Goal: Task Accomplishment & Management: Manage account settings

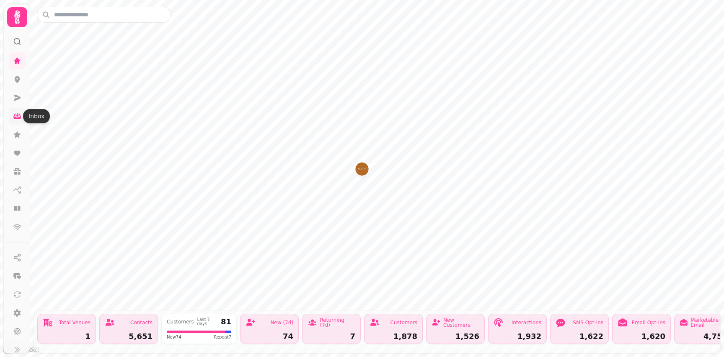
click at [16, 115] on icon at bounding box center [17, 116] width 8 height 8
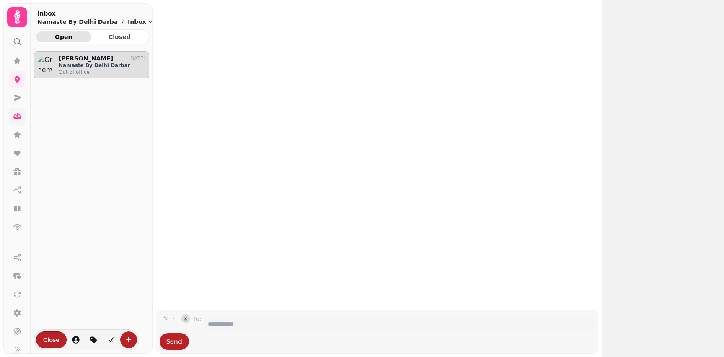
scroll to position [0, 0]
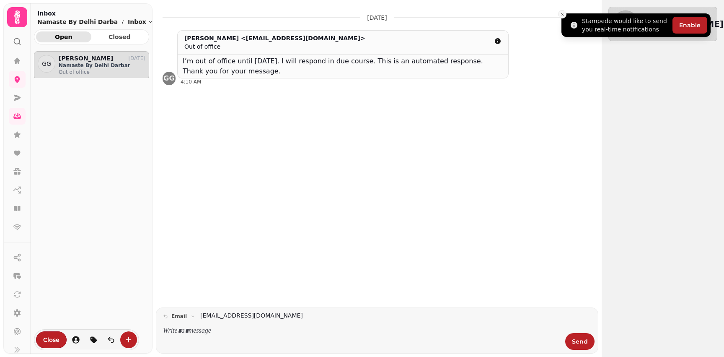
click at [566, 15] on button "Close toast" at bounding box center [562, 14] width 8 height 8
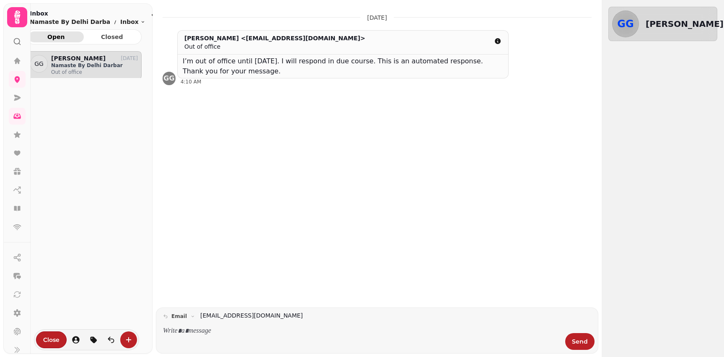
scroll to position [0, 10]
click at [18, 135] on icon at bounding box center [17, 134] width 7 height 6
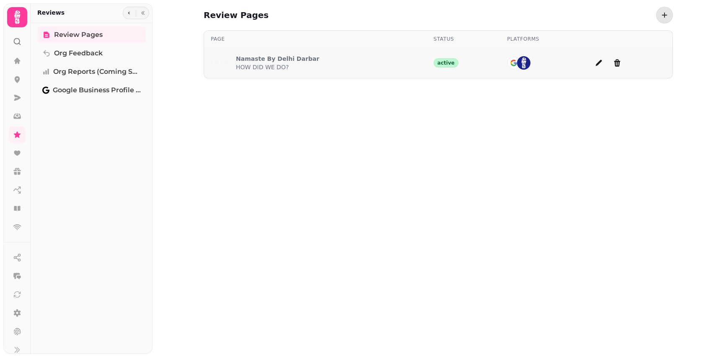
click at [264, 69] on p "HOW DID WE DO?" at bounding box center [277, 67] width 83 height 8
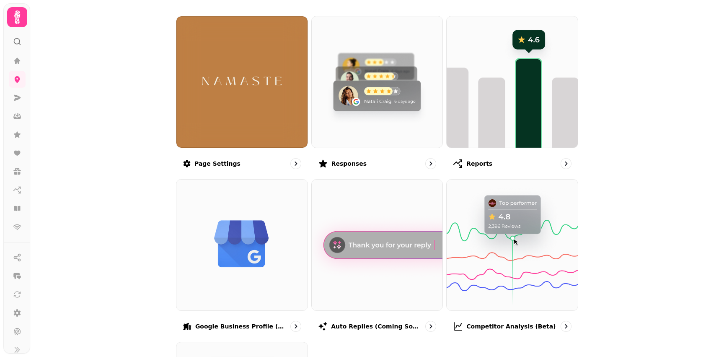
scroll to position [78, 0]
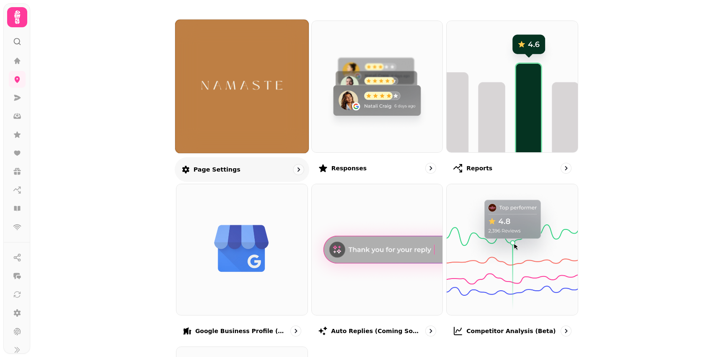
click at [229, 83] on img at bounding box center [242, 86] width 100 height 55
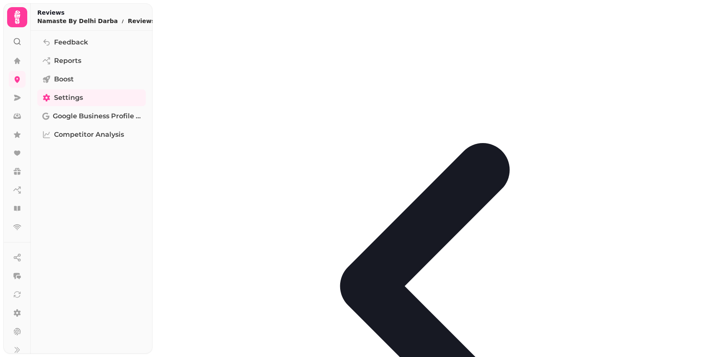
scroll to position [51, 0]
click at [87, 115] on span "Google Business Profile (Beta)" at bounding box center [97, 116] width 88 height 10
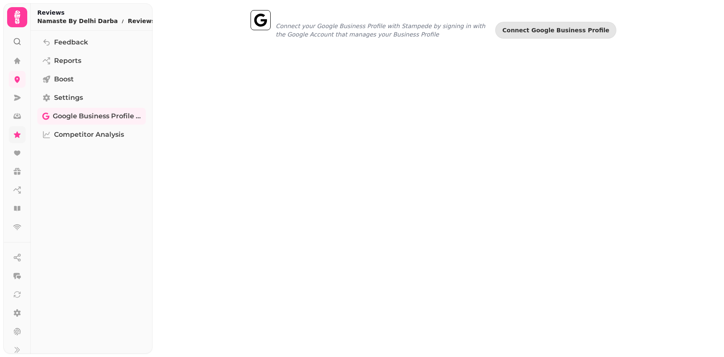
click at [19, 135] on icon at bounding box center [17, 134] width 8 height 8
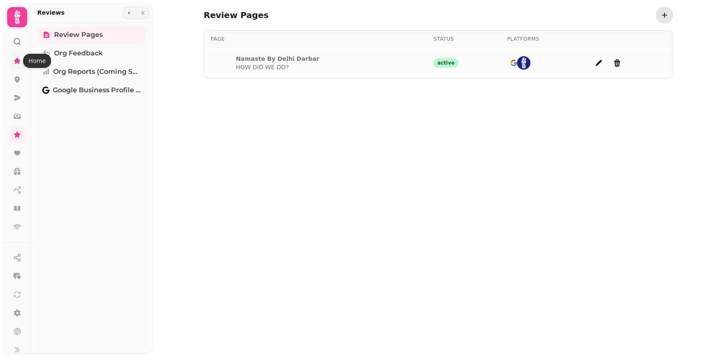
click at [18, 62] on icon at bounding box center [17, 60] width 6 height 6
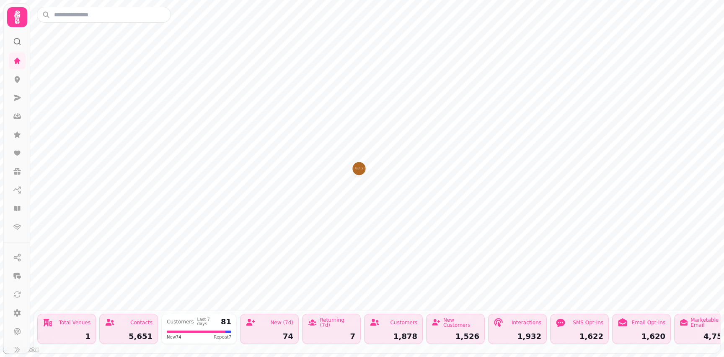
click at [272, 334] on div "74" at bounding box center [270, 336] width 48 height 8
click at [17, 15] on icon at bounding box center [17, 17] width 17 height 17
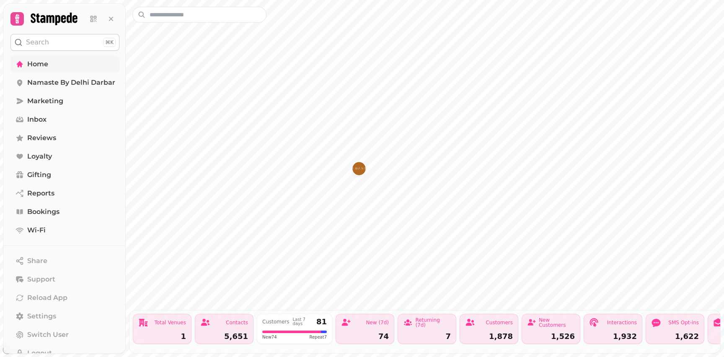
click at [38, 64] on span "Home" at bounding box center [37, 64] width 21 height 10
click at [53, 102] on span "Marketing" at bounding box center [45, 101] width 36 height 10
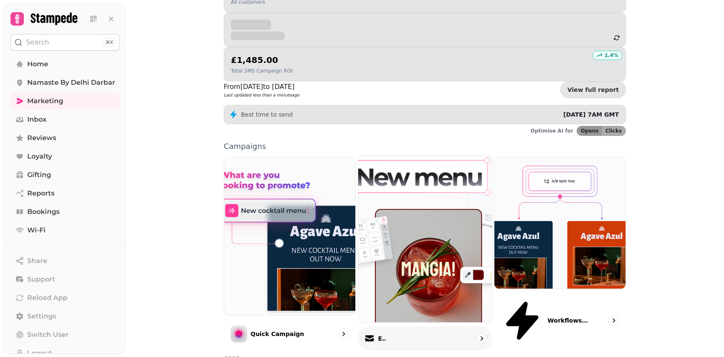
scroll to position [124, 0]
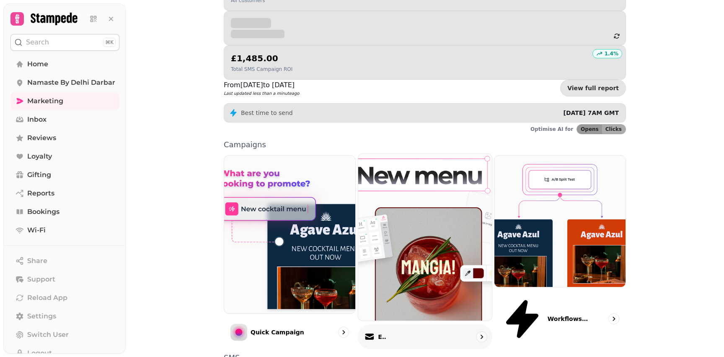
click at [409, 166] on img at bounding box center [425, 237] width 147 height 184
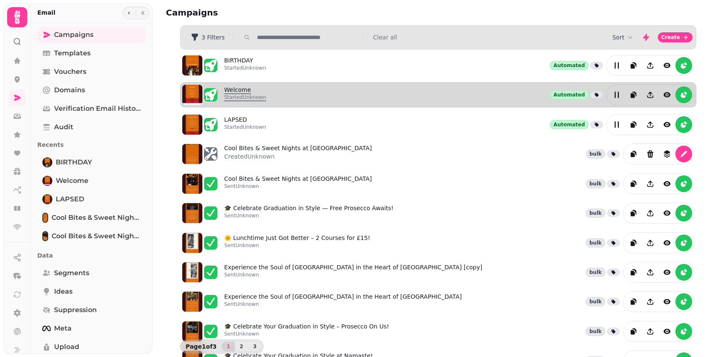
click at [235, 88] on link "Welcome Started Unknown" at bounding box center [245, 94] width 42 height 18
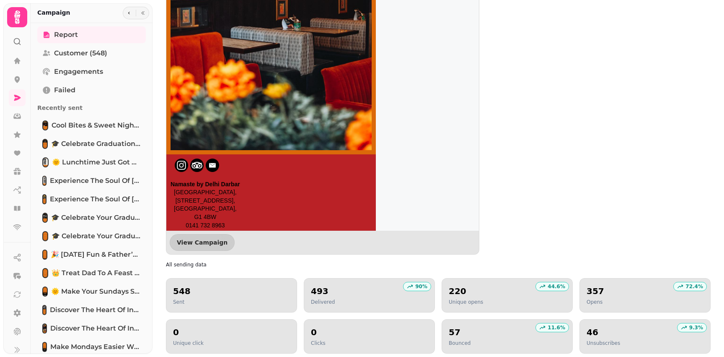
scroll to position [845, 0]
click at [210, 242] on span "View Campaign" at bounding box center [202, 242] width 51 height 6
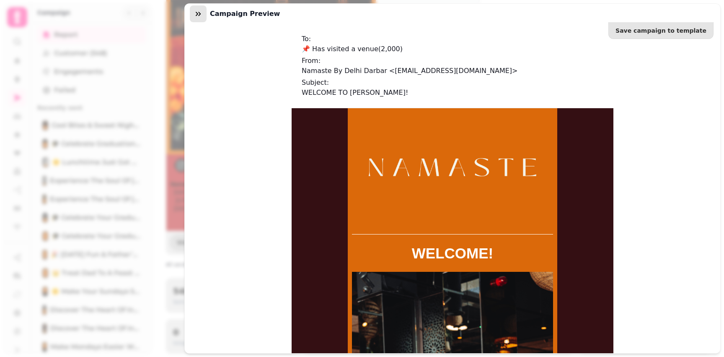
click at [199, 16] on icon "button" at bounding box center [198, 14] width 8 height 8
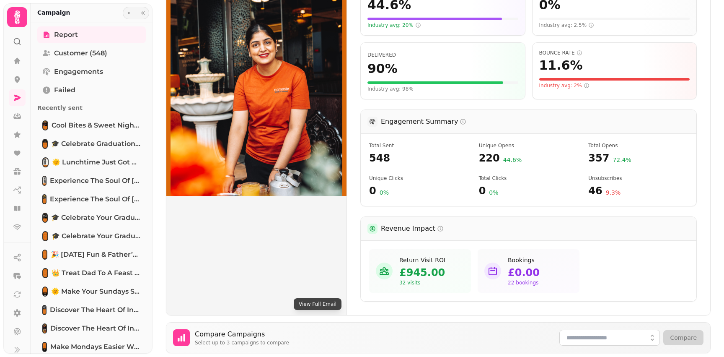
scroll to position [210, 0]
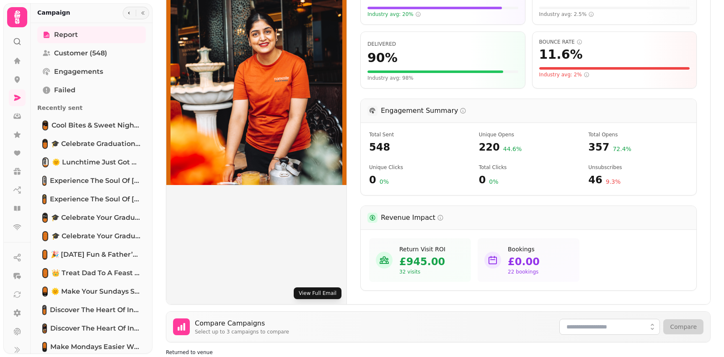
click at [322, 292] on button "View Full Email" at bounding box center [318, 293] width 48 height 12
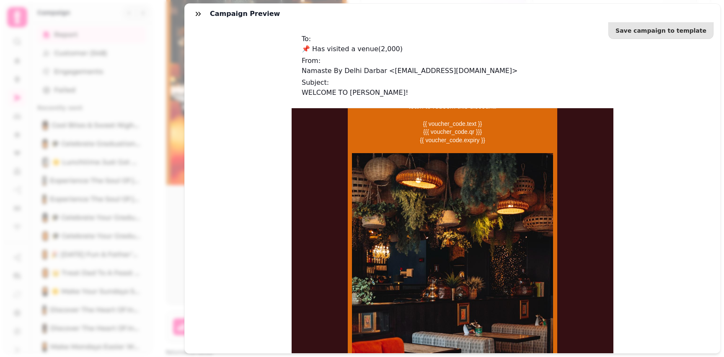
scroll to position [573, 0]
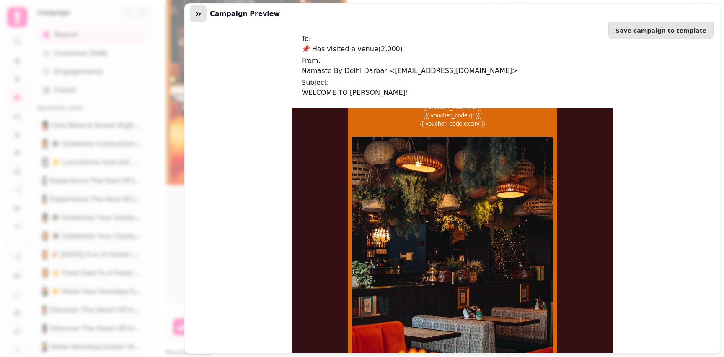
click at [197, 13] on icon "button" at bounding box center [198, 14] width 5 height 4
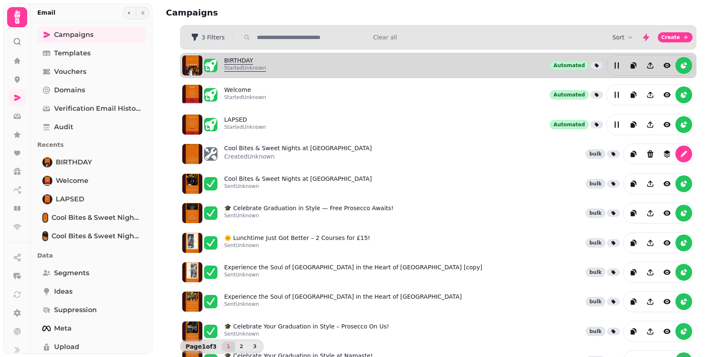
click at [241, 60] on link "BIRTHDAY Started Unknown" at bounding box center [245, 65] width 42 height 18
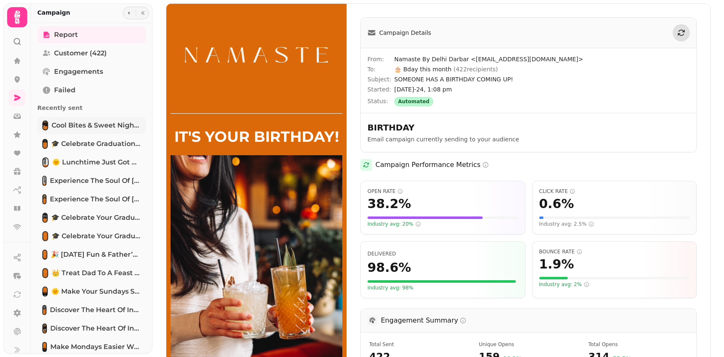
click at [86, 126] on span "Cool Bites & Sweet Nights at [GEOGRAPHIC_DATA]" at bounding box center [96, 125] width 89 height 10
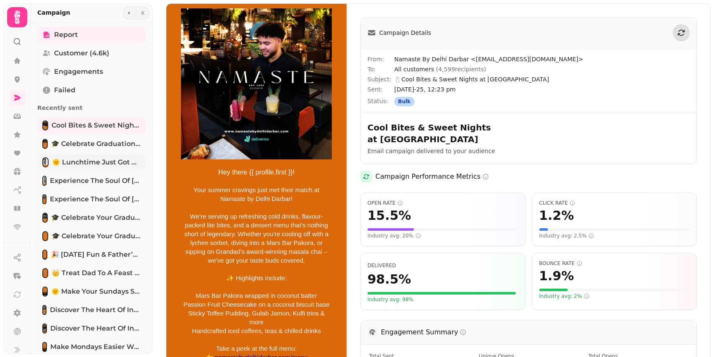
click at [86, 163] on span "🌞 Lunchtime Just Got Better – 2 Courses for £15!" at bounding box center [96, 162] width 89 height 10
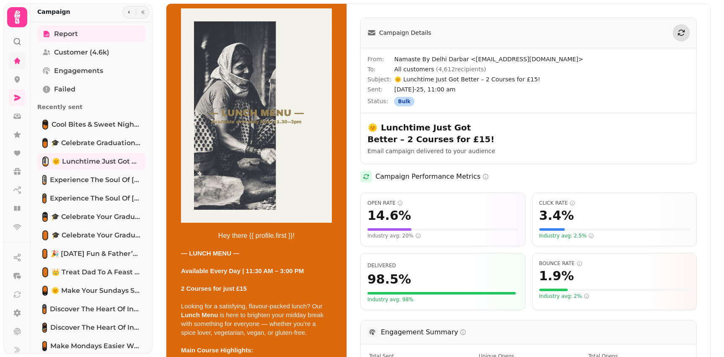
scroll to position [4, 0]
click at [18, 57] on icon at bounding box center [17, 57] width 6 height 6
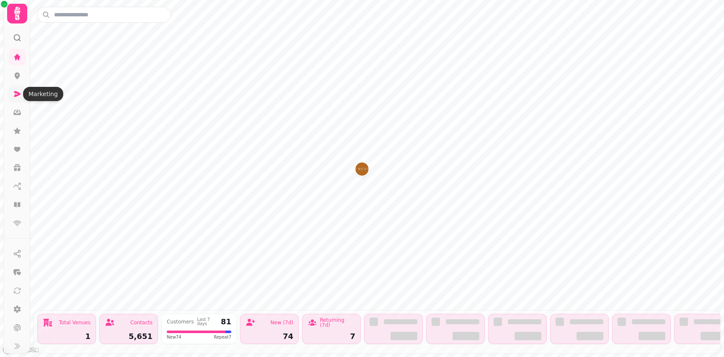
click at [17, 94] on icon at bounding box center [17, 94] width 7 height 6
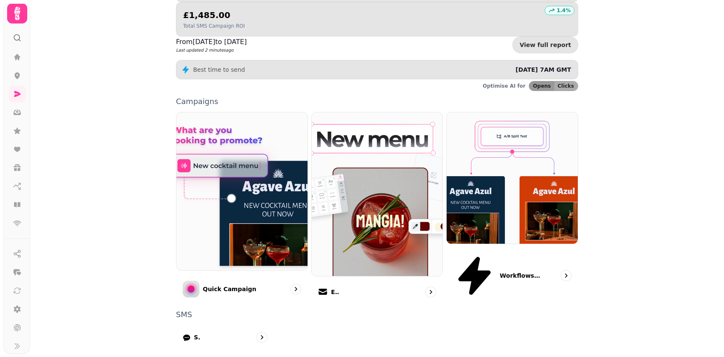
scroll to position [167, 0]
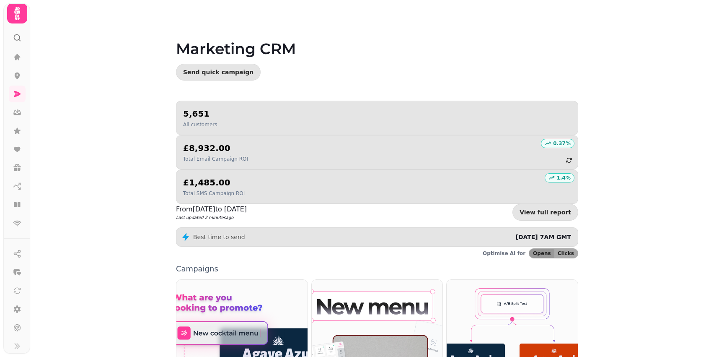
select select "**"
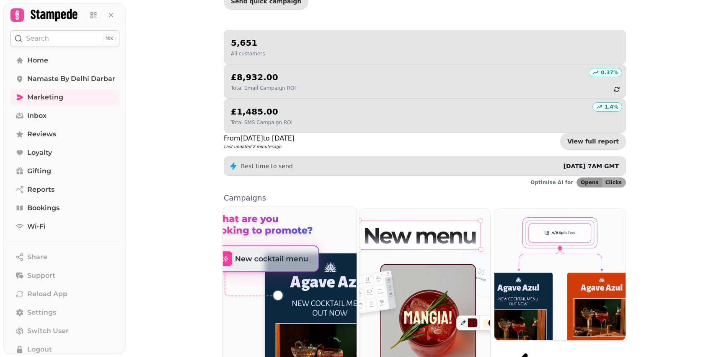
scroll to position [69, 0]
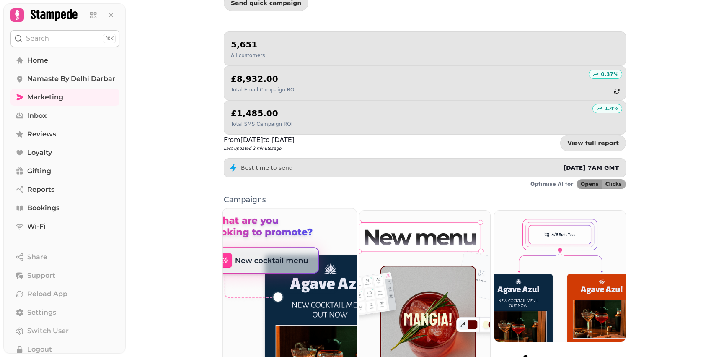
click at [276, 251] on img at bounding box center [289, 288] width 147 height 177
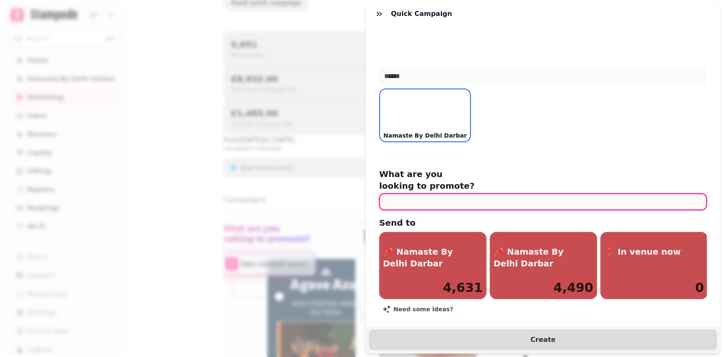
click at [455, 193] on input "text" at bounding box center [543, 201] width 328 height 17
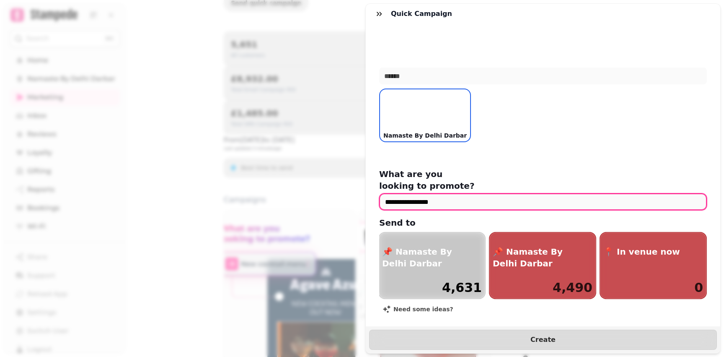
type input "**********"
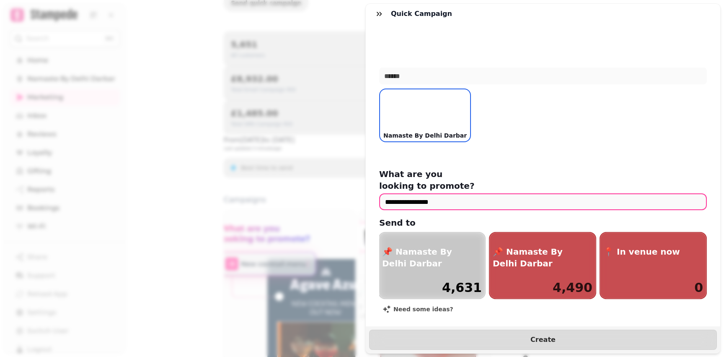
click at [428, 246] on h2 "📌 Namaste By Delhi Darbar" at bounding box center [433, 257] width 103 height 23
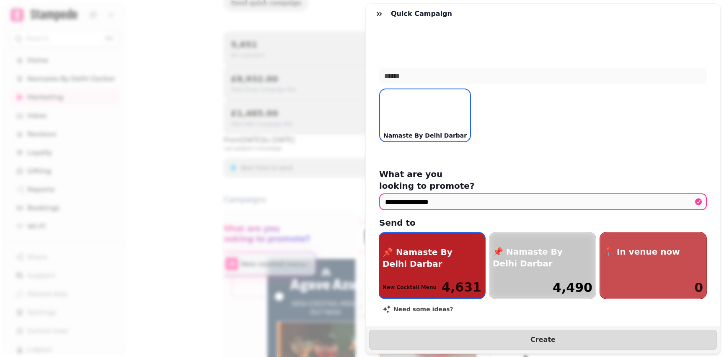
click at [527, 250] on h2 "📌 Namaste By Delhi Darbar" at bounding box center [544, 257] width 103 height 23
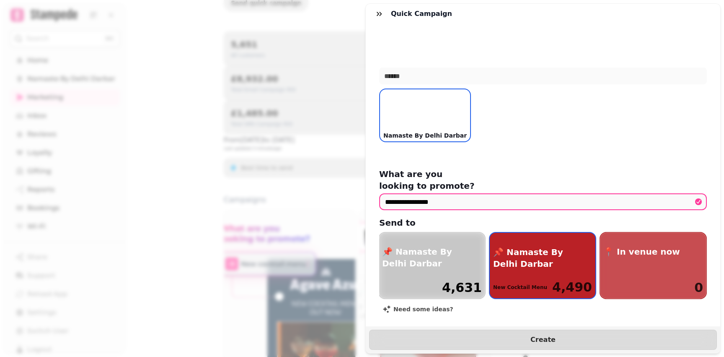
click at [436, 248] on h2 "📌 Namaste By Delhi Darbar" at bounding box center [433, 257] width 103 height 23
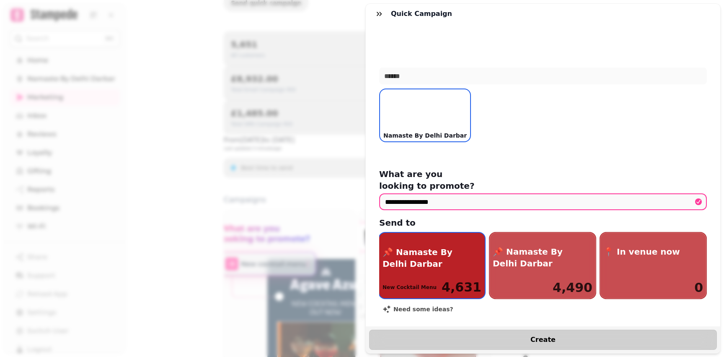
click at [552, 339] on span "Create" at bounding box center [543, 339] width 327 height 7
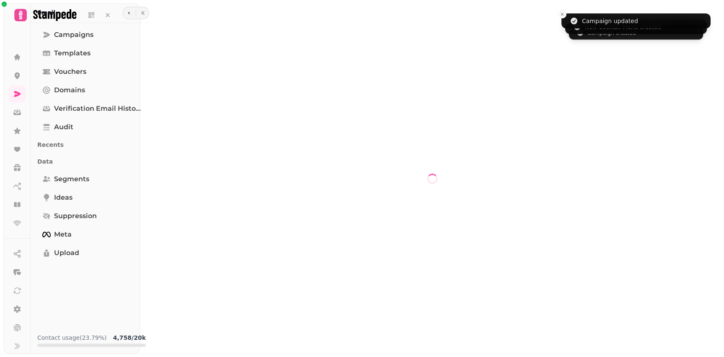
select select "**********"
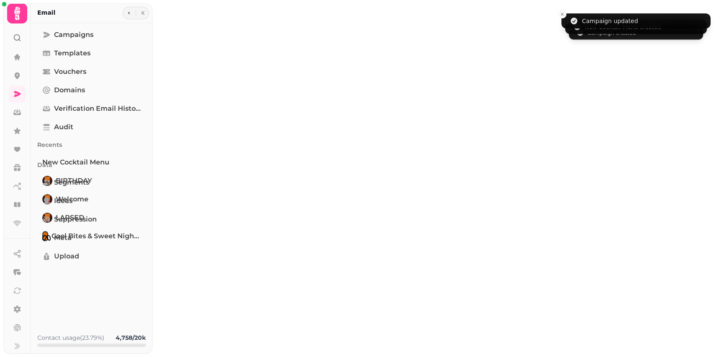
type input "**********"
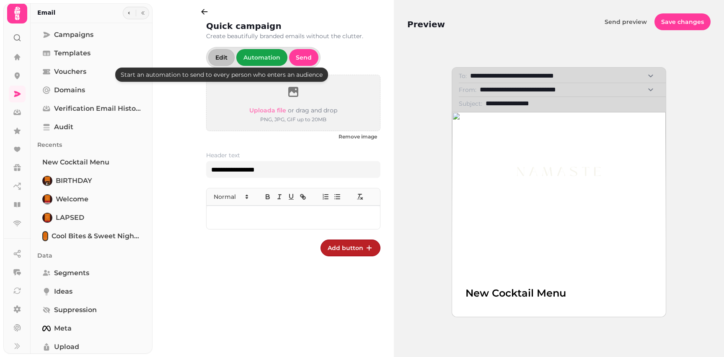
click at [216, 57] on span "Edit" at bounding box center [221, 57] width 12 height 6
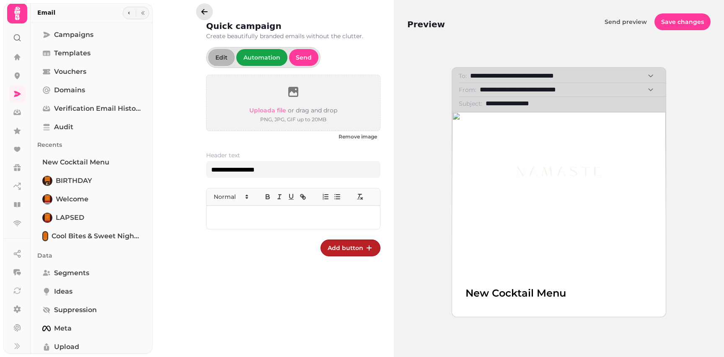
click at [206, 10] on icon "button" at bounding box center [204, 12] width 8 height 8
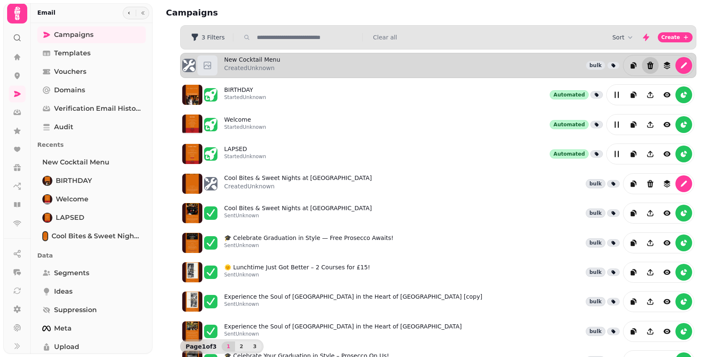
click at [651, 66] on icon "Delete" at bounding box center [650, 65] width 8 height 8
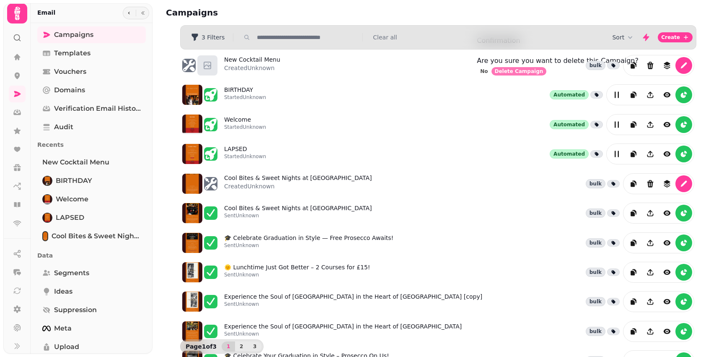
click at [543, 74] on span "Delete Campaign" at bounding box center [519, 71] width 49 height 5
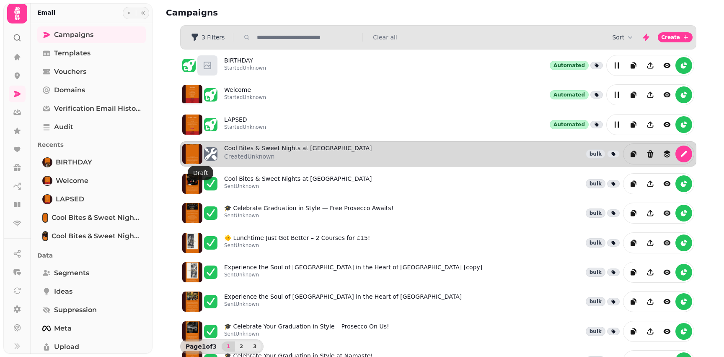
click at [215, 154] on div at bounding box center [210, 153] width 13 height 13
click at [255, 147] on link "Cool Bites & Sweet Nights at Namaste Created Unknown" at bounding box center [298, 154] width 148 height 20
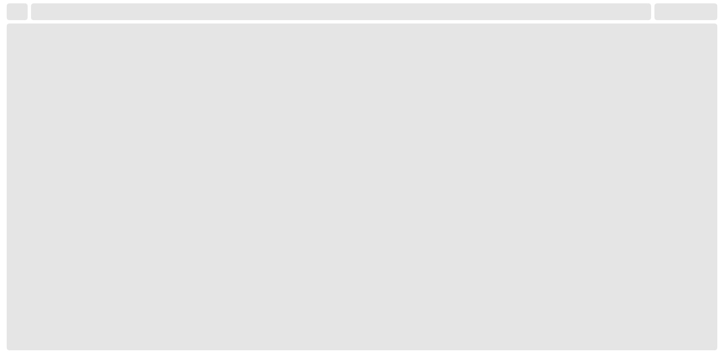
select select "**********"
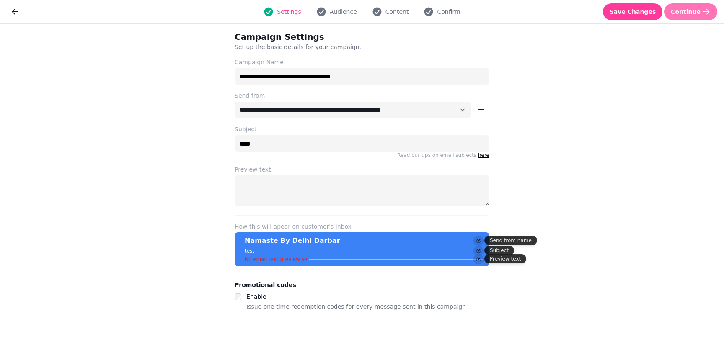
click at [693, 13] on span "Continue" at bounding box center [686, 12] width 30 height 6
select select "***"
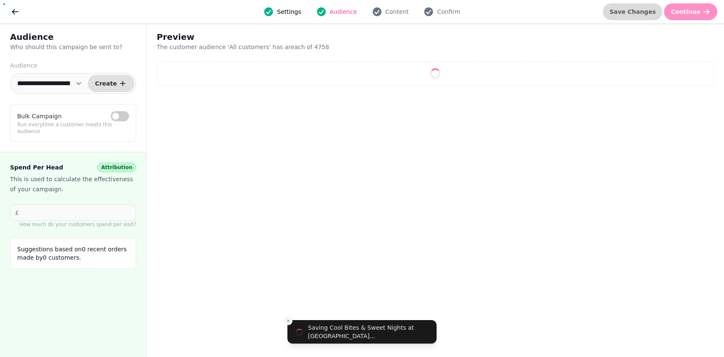
select select "**"
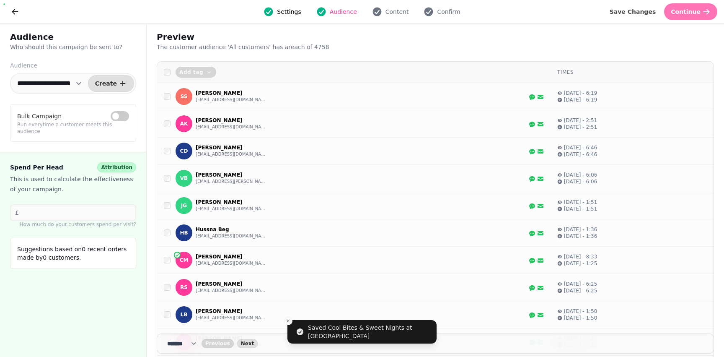
click at [695, 14] on span "Continue" at bounding box center [686, 12] width 30 height 6
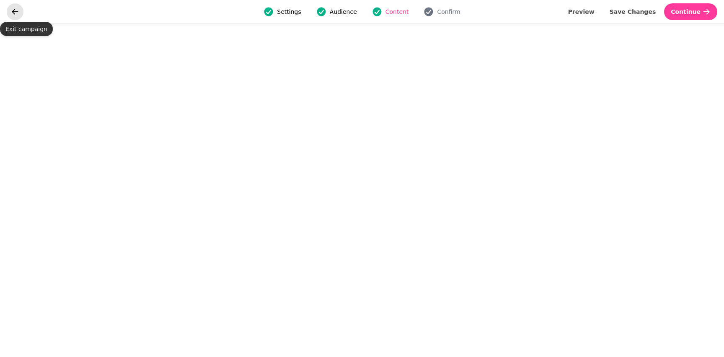
click at [12, 11] on icon "go back" at bounding box center [15, 12] width 8 height 8
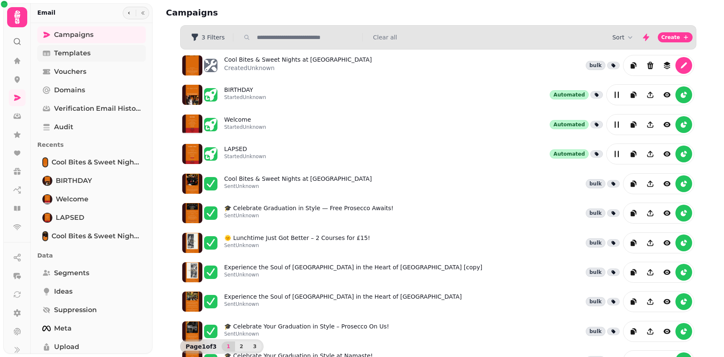
click at [81, 53] on span "Templates" at bounding box center [72, 53] width 36 height 10
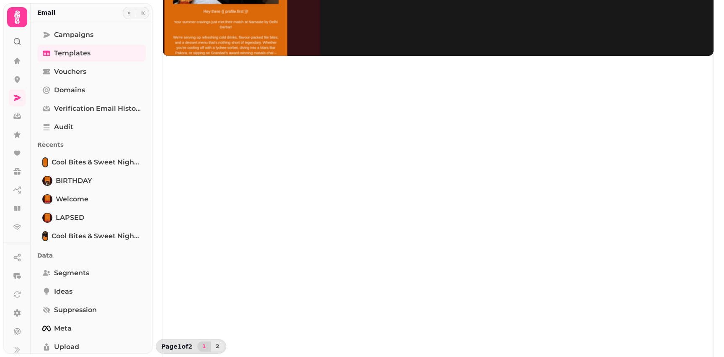
scroll to position [116, 0]
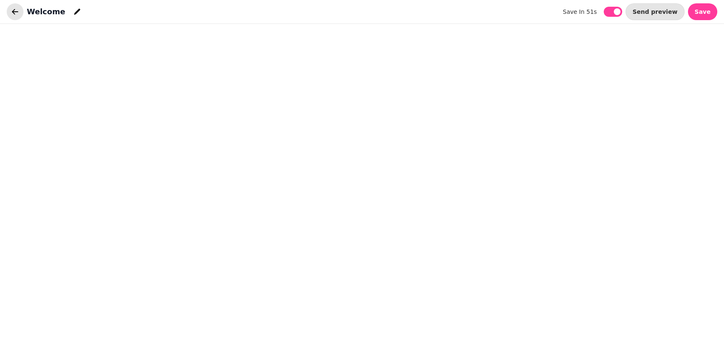
click at [16, 14] on icon "button" at bounding box center [15, 12] width 8 height 8
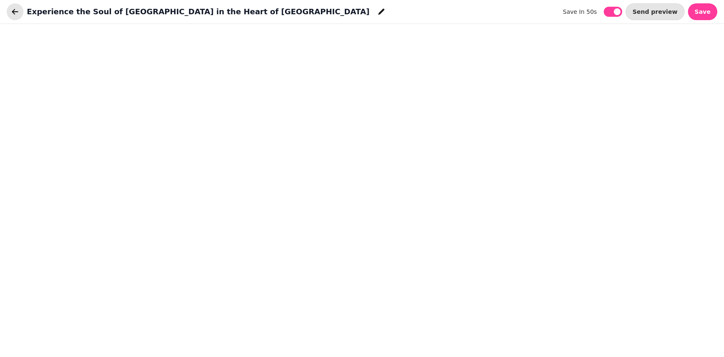
click at [13, 11] on icon "button" at bounding box center [15, 11] width 6 height 5
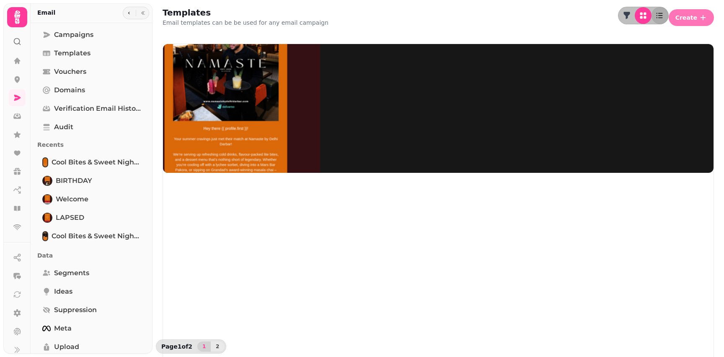
click at [680, 16] on span "Create" at bounding box center [686, 18] width 22 height 6
click at [657, 37] on button "From pre-made template" at bounding box center [628, 32] width 83 height 10
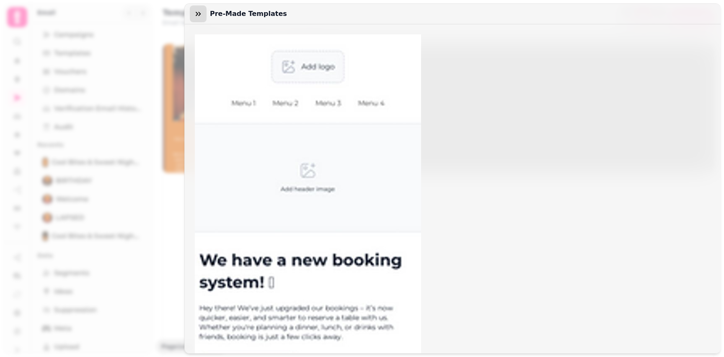
click at [203, 15] on button "button" at bounding box center [198, 13] width 17 height 17
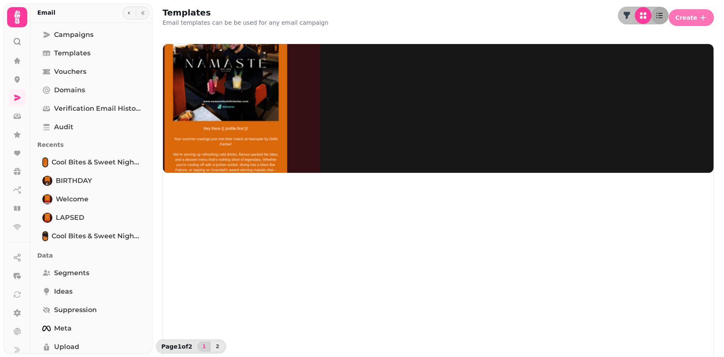
click at [692, 19] on button "Create" at bounding box center [691, 17] width 45 height 17
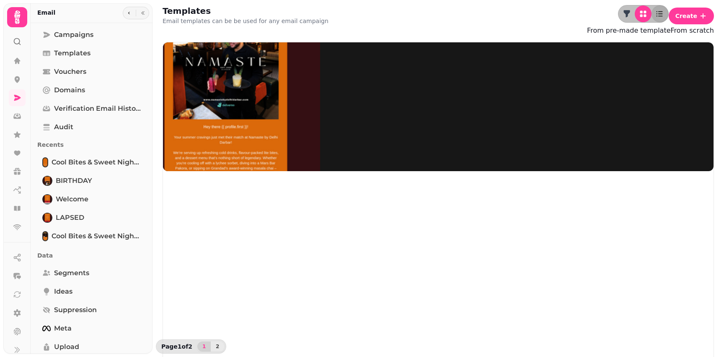
click at [671, 36] on button "From scratch" at bounding box center [692, 31] width 43 height 10
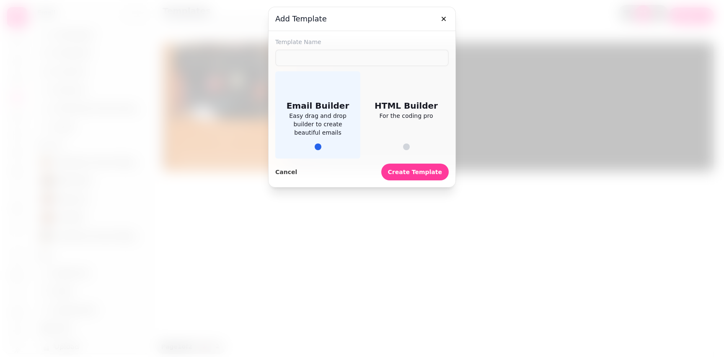
click at [319, 127] on span "Easy drag and drop builder to create beautiful emails" at bounding box center [317, 123] width 65 height 25
click at [415, 174] on span "Create Template" at bounding box center [415, 172] width 54 height 6
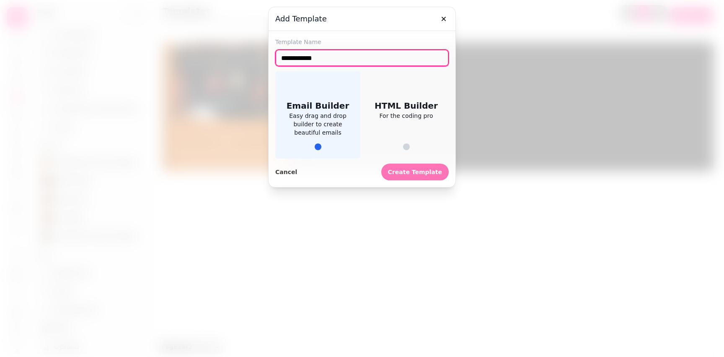
type input "**********"
click at [417, 173] on span "Create Template" at bounding box center [415, 172] width 54 height 6
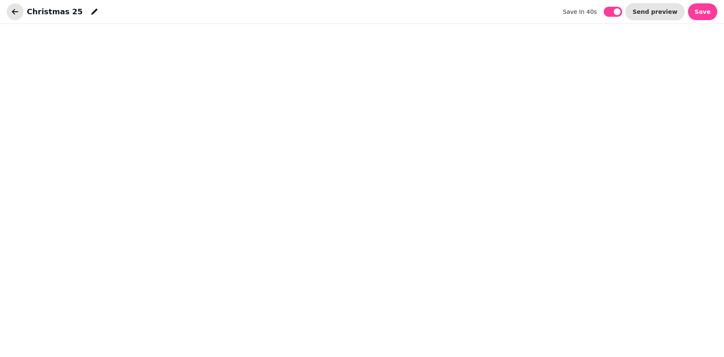
click at [18, 13] on icon "button" at bounding box center [15, 12] width 8 height 8
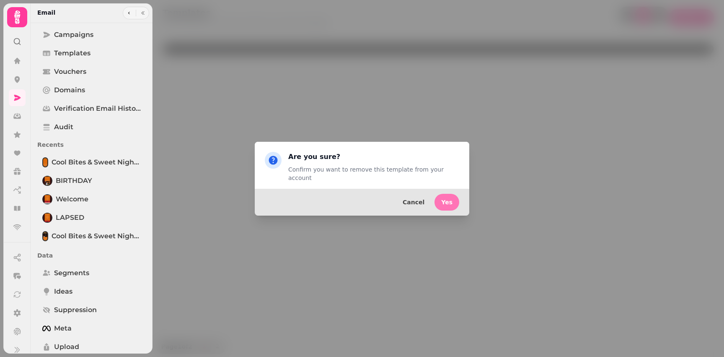
click at [449, 201] on span "Yes" at bounding box center [446, 202] width 11 height 6
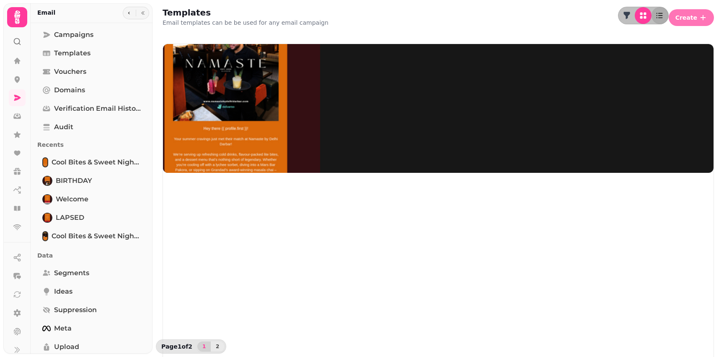
click at [705, 16] on icon "button" at bounding box center [703, 17] width 5 height 5
click at [657, 37] on button "From pre-made template" at bounding box center [628, 32] width 83 height 10
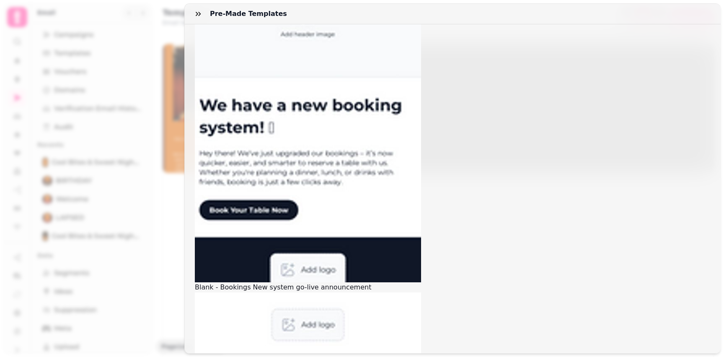
scroll to position [161, 0]
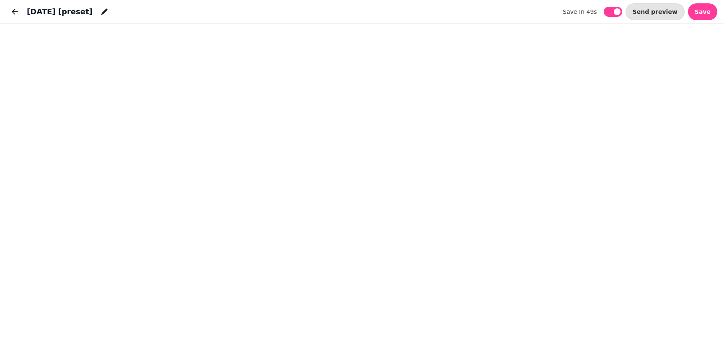
click at [23, 18] on div "[DATE] [preset]" at bounding box center [60, 11] width 106 height 17
click at [9, 14] on button "button" at bounding box center [15, 11] width 17 height 17
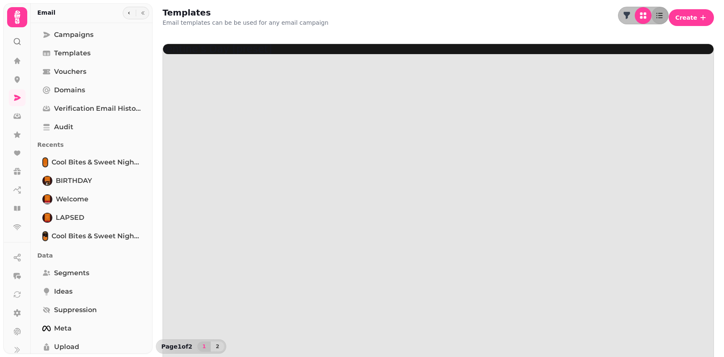
scroll to position [3, 0]
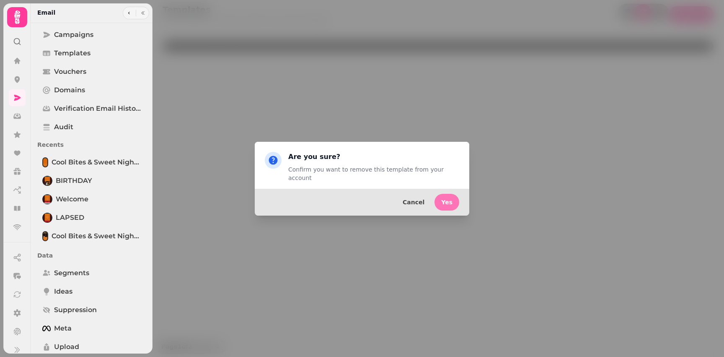
click at [449, 199] on span "Yes" at bounding box center [446, 202] width 11 height 6
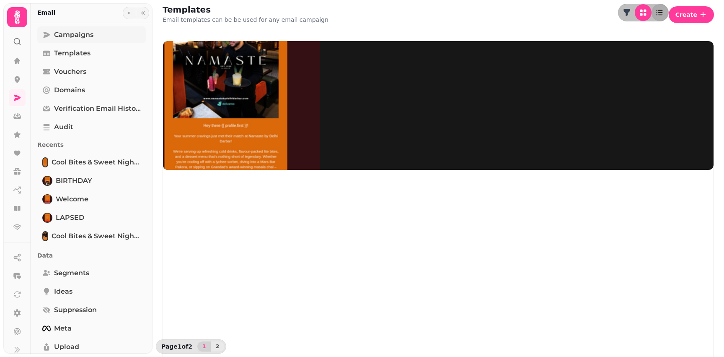
click at [76, 33] on span "Campaigns" at bounding box center [73, 35] width 39 height 10
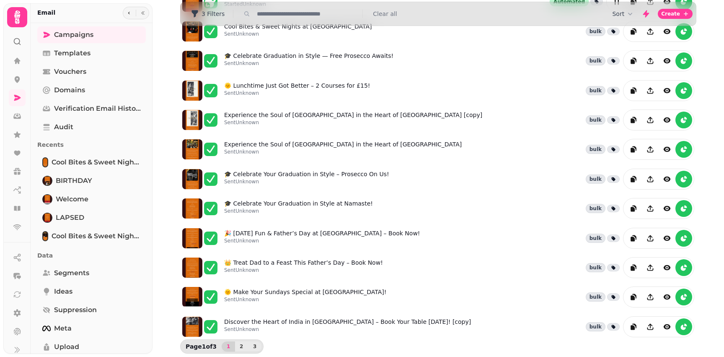
scroll to position [152, 0]
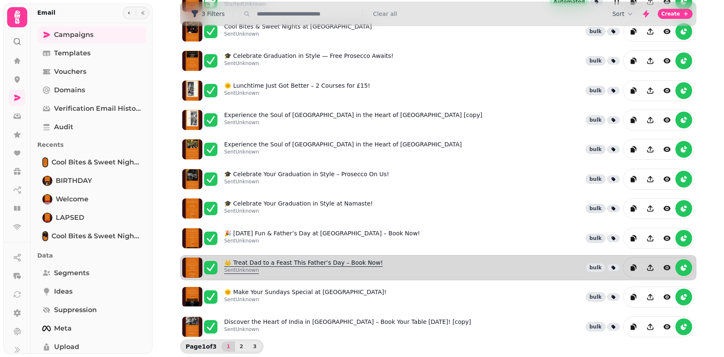
click at [303, 265] on link "👑 Treat Dad to a Feast This Father’s Day – Book Now! Sent Unknown" at bounding box center [303, 267] width 159 height 18
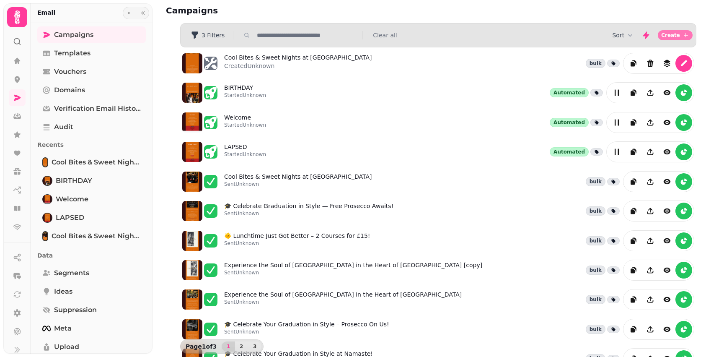
scroll to position [3, 0]
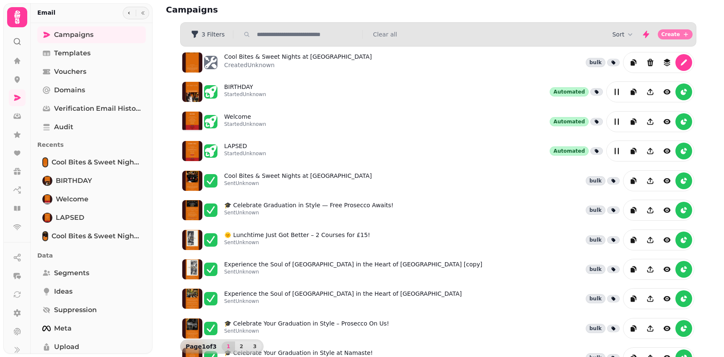
click at [670, 37] on span "Create" at bounding box center [670, 34] width 19 height 5
select select "**********"
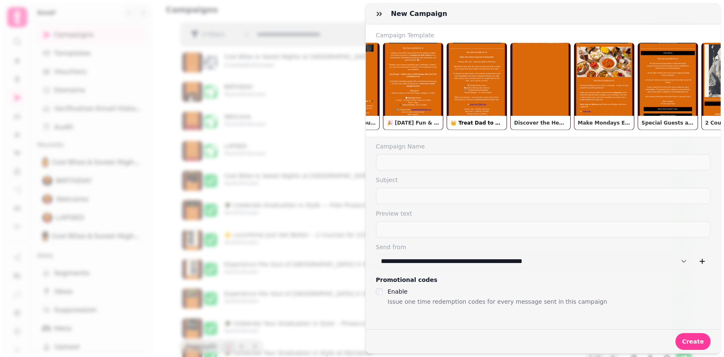
scroll to position [0, 389]
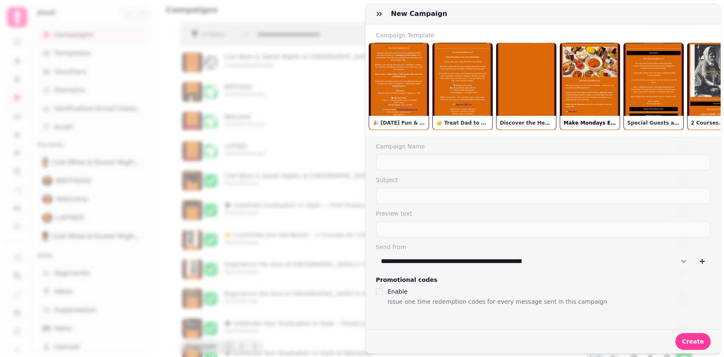
click at [574, 94] on button "Make Mondays Easier with [PERSON_NAME] 🍛 – Delivered to Your Door!" at bounding box center [590, 86] width 60 height 87
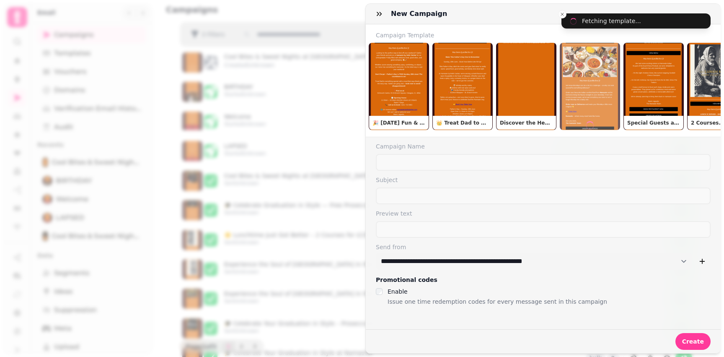
type input "**********"
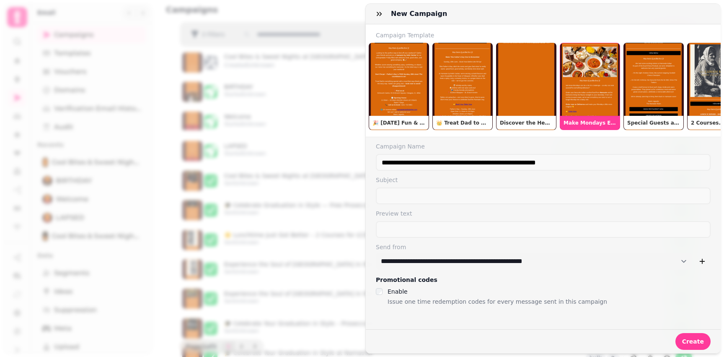
click at [429, 217] on label "Preview text" at bounding box center [543, 213] width 335 height 8
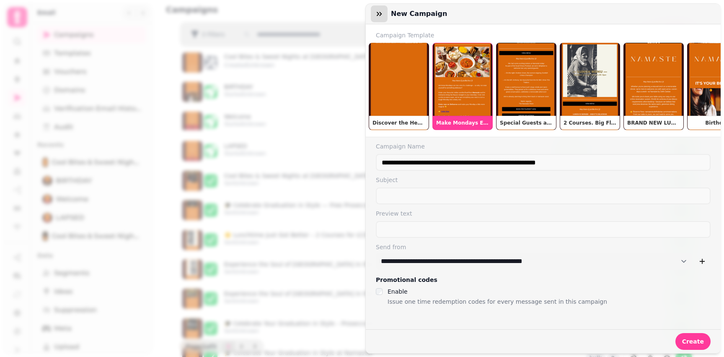
scroll to position [0, 517]
click at [380, 13] on icon "button" at bounding box center [379, 14] width 8 height 8
